Goal: Find specific page/section: Find specific page/section

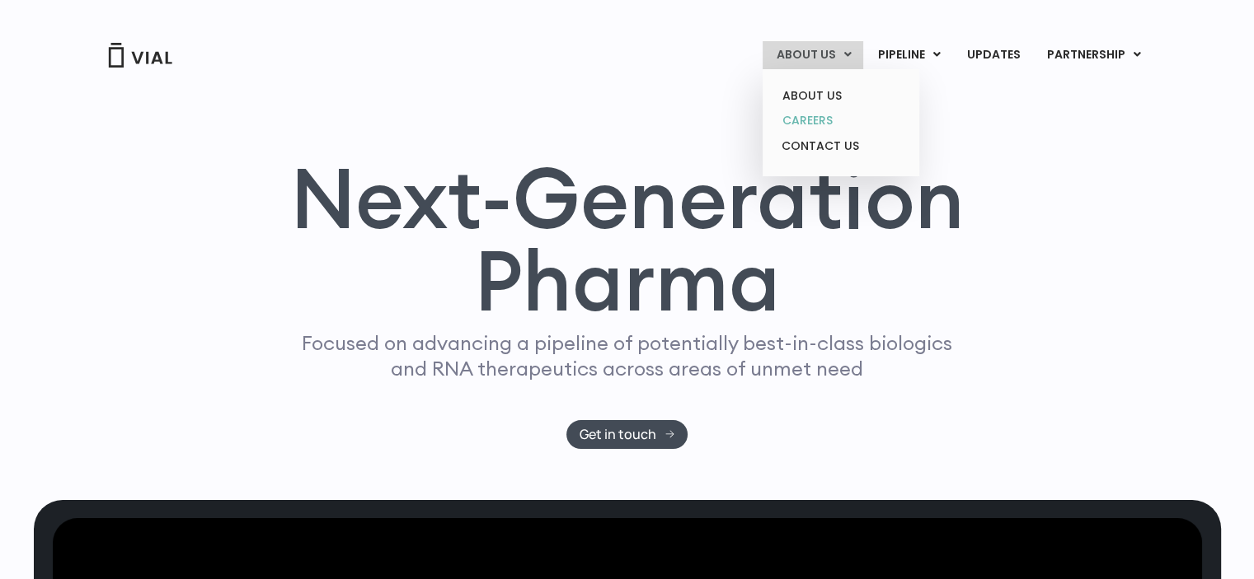
click at [821, 116] on link "CAREERS" at bounding box center [840, 121] width 144 height 26
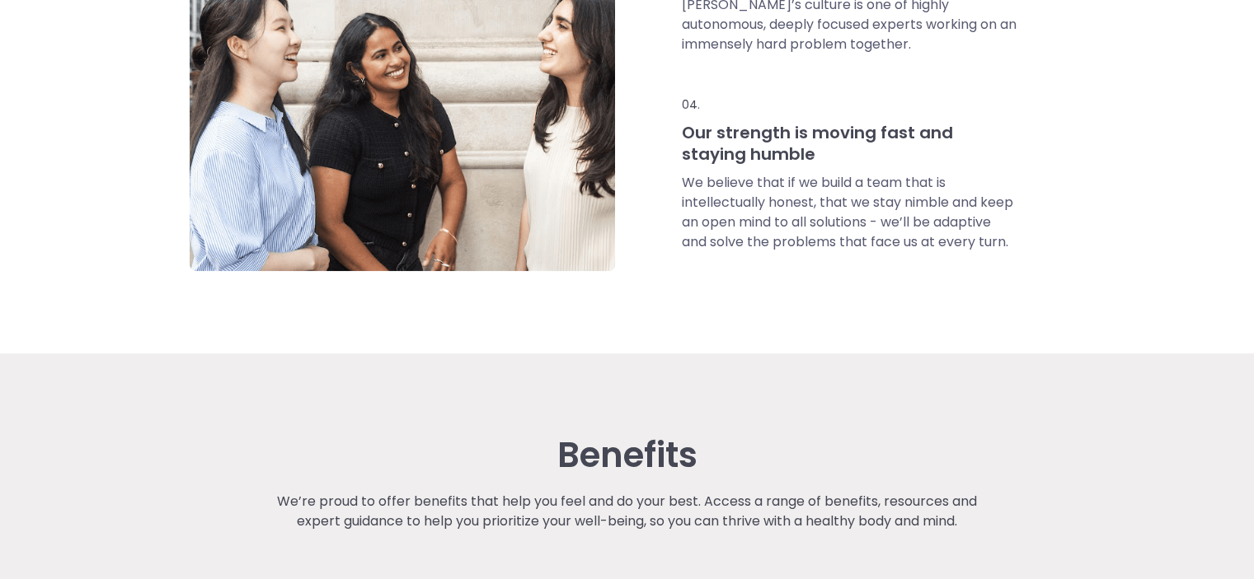
scroll to position [1414, 0]
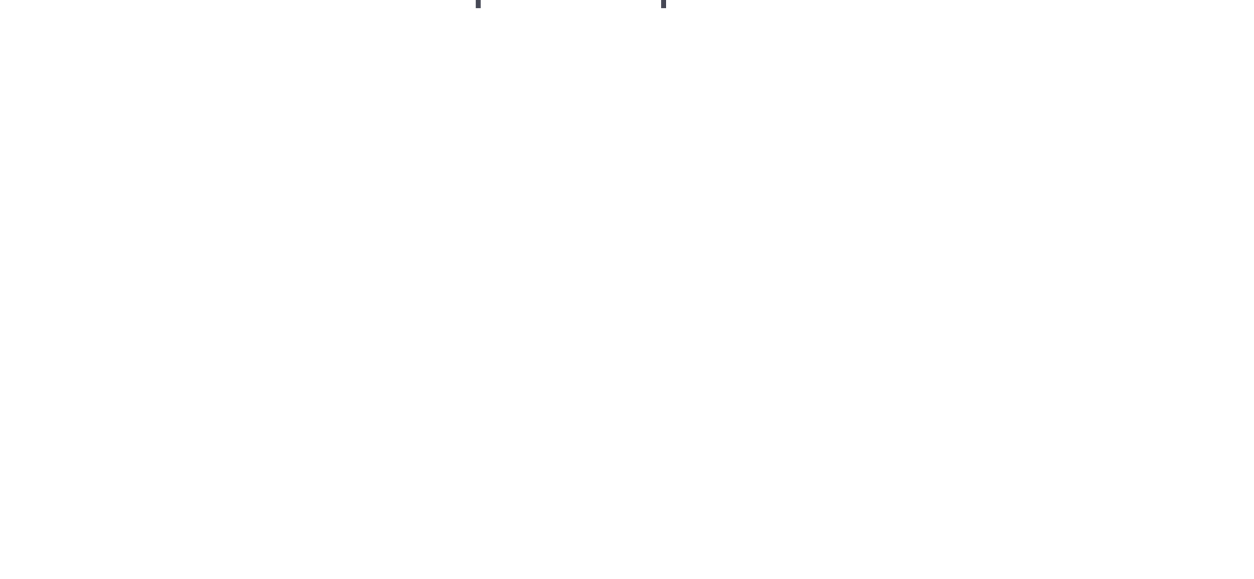
scroll to position [2403, 0]
